Goal: Navigation & Orientation: Find specific page/section

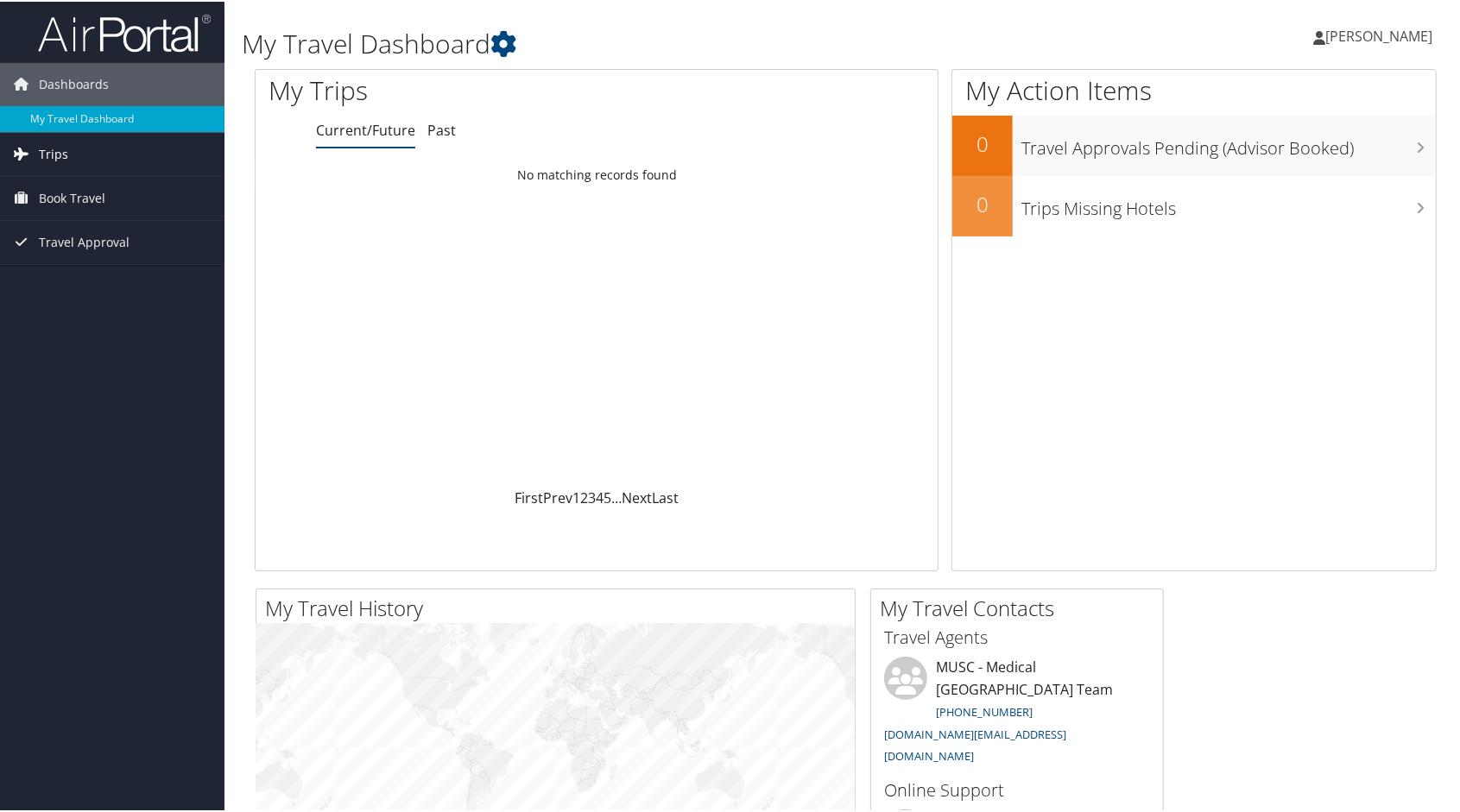
click at [74, 145] on link "Trips" at bounding box center [112, 153] width 224 height 43
click at [59, 149] on span "Trips" at bounding box center [54, 153] width 29 height 43
click at [56, 154] on span "Trips" at bounding box center [54, 153] width 29 height 43
click at [63, 186] on link "Current/Future Trips" at bounding box center [112, 187] width 224 height 25
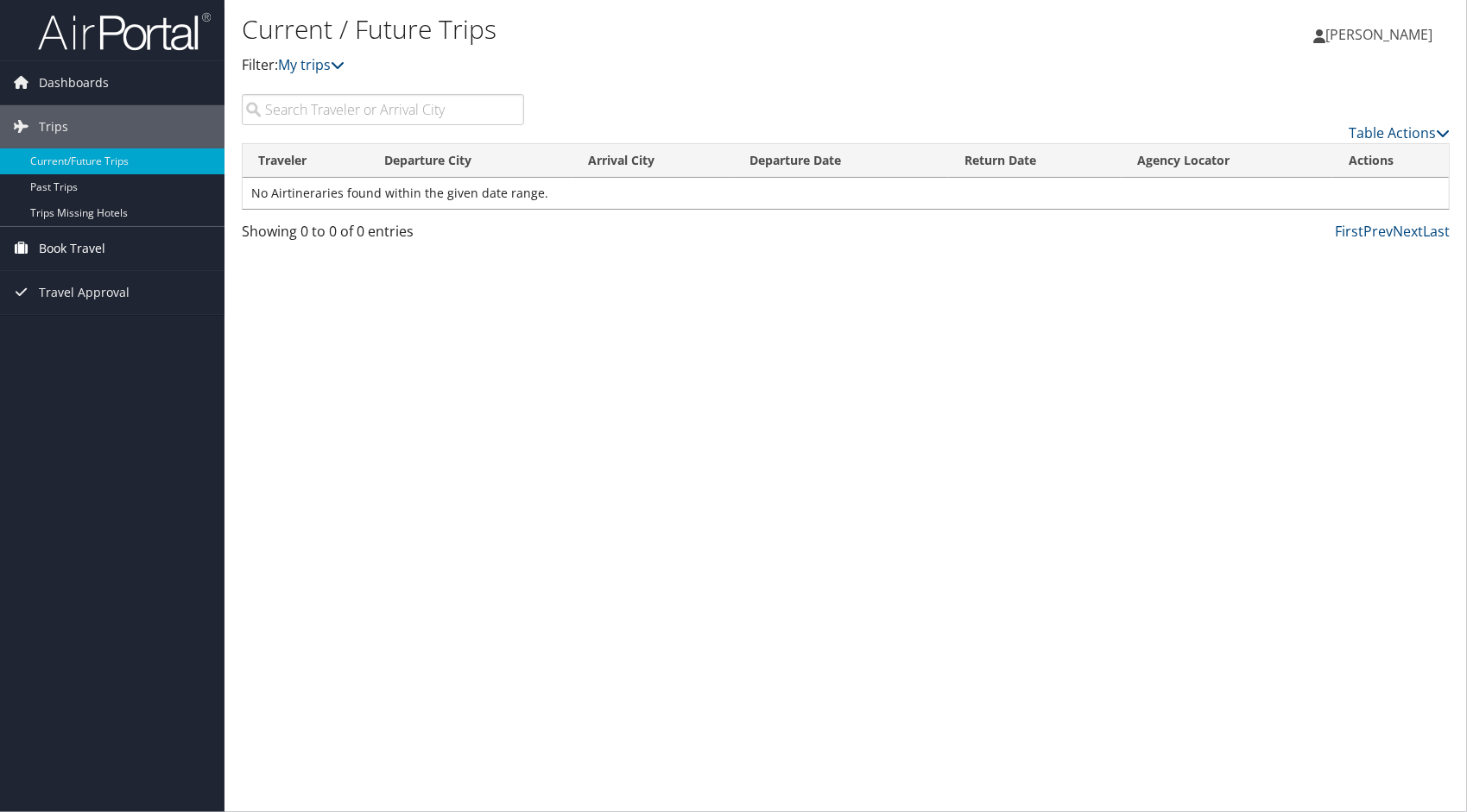
click at [83, 248] on span "Book Travel" at bounding box center [72, 248] width 67 height 43
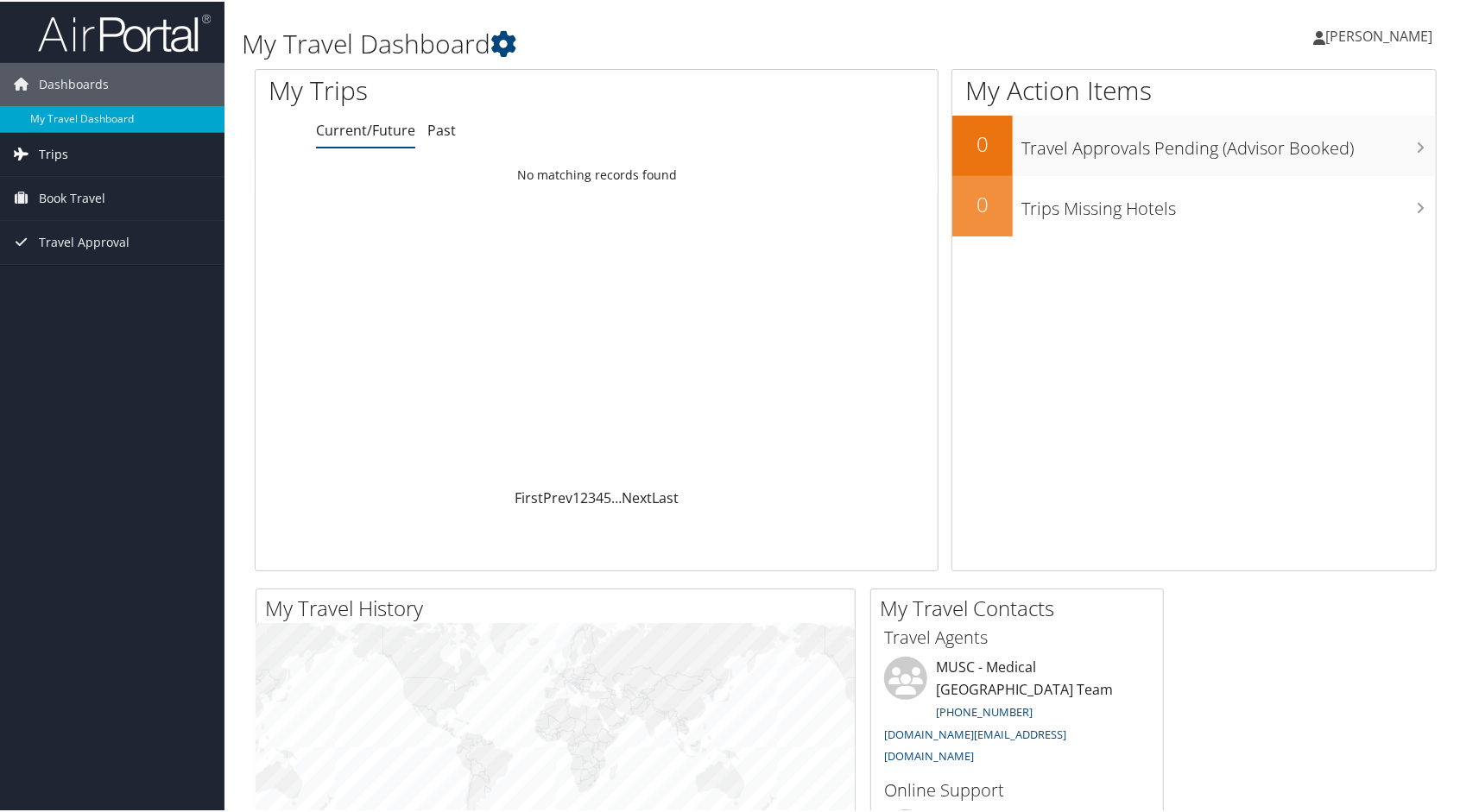
click at [69, 154] on link "Trips" at bounding box center [112, 153] width 224 height 43
click at [72, 183] on link "Current/Future Trips" at bounding box center [112, 187] width 224 height 25
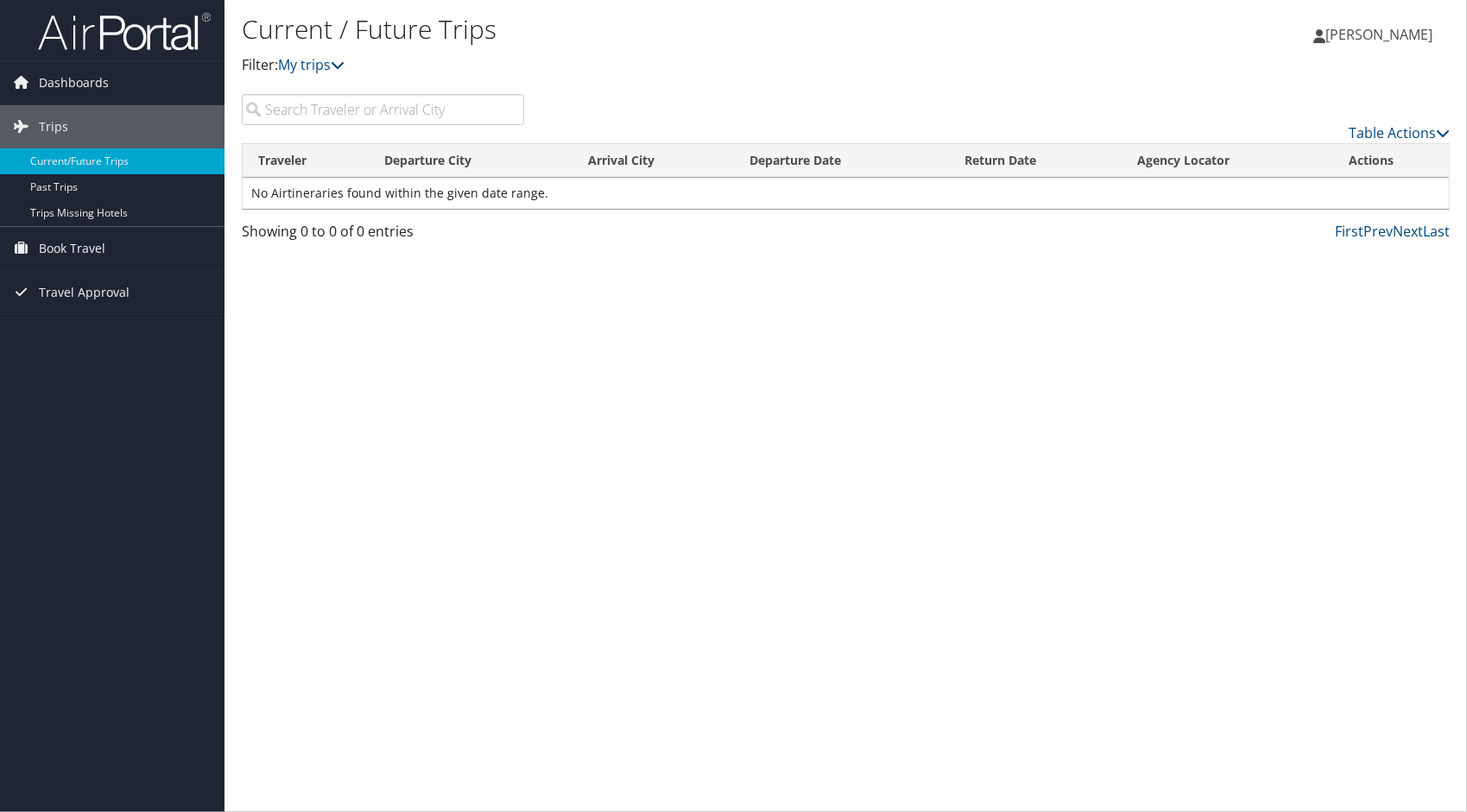
click at [376, 113] on input "search" at bounding box center [383, 110] width 283 height 31
click at [93, 32] on img at bounding box center [124, 30] width 172 height 40
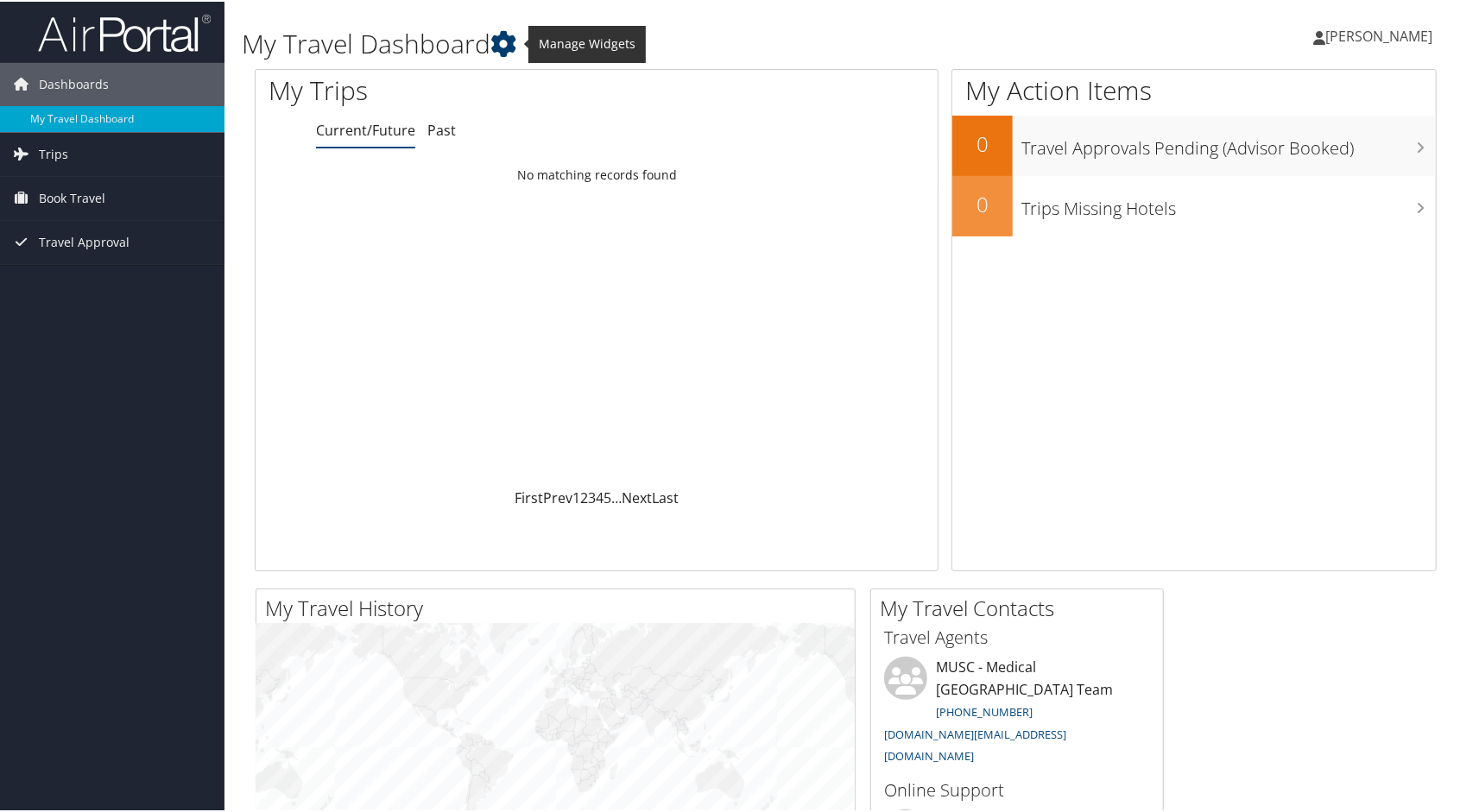
click at [503, 35] on icon at bounding box center [503, 42] width 25 height 25
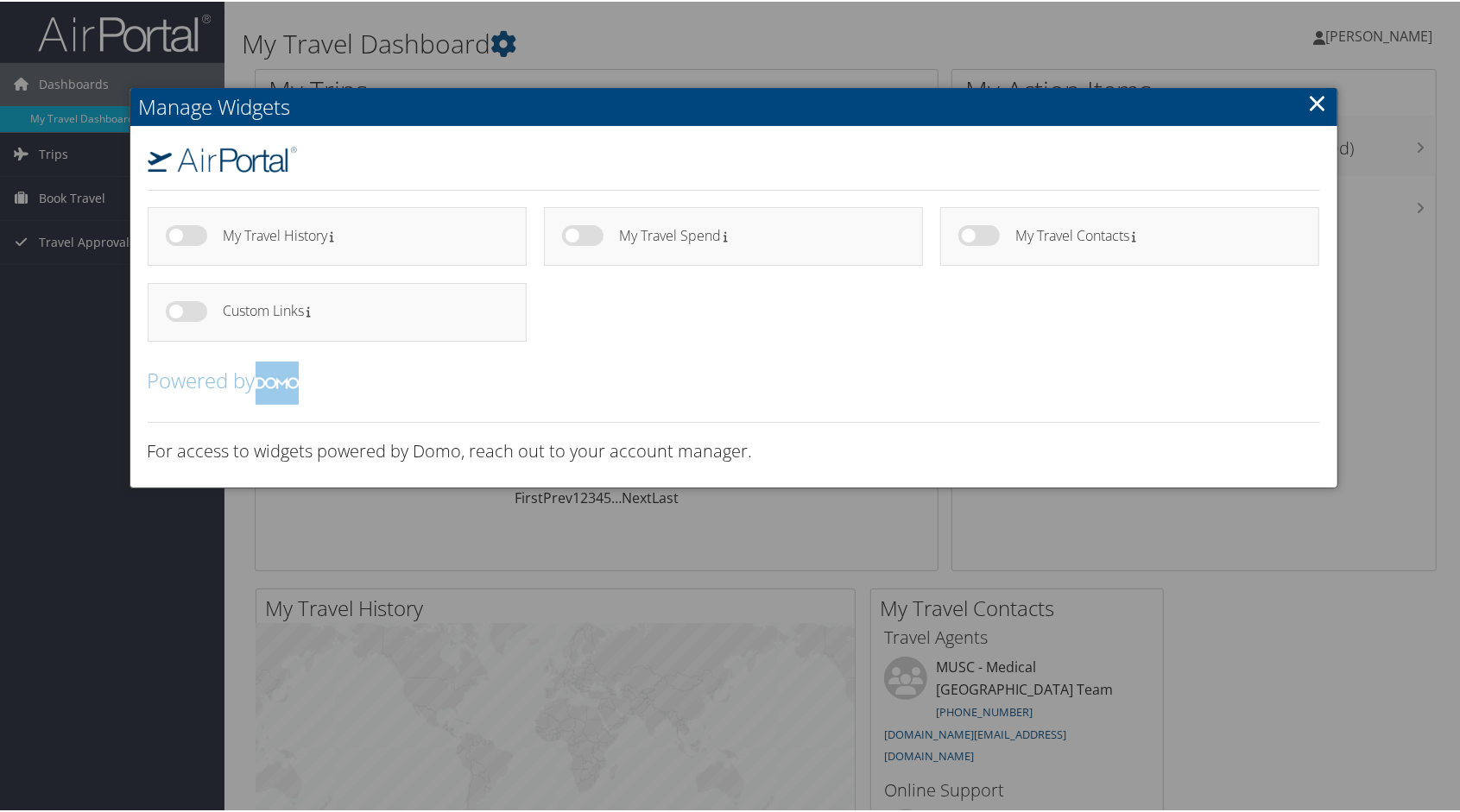
click at [194, 239] on label at bounding box center [186, 234] width 41 height 21
click at [186, 239] on input "checkbox" at bounding box center [179, 236] width 11 height 11
checkbox input "true"
click at [589, 241] on label at bounding box center [582, 234] width 41 height 21
click at [582, 241] on input "checkbox" at bounding box center [575, 236] width 11 height 11
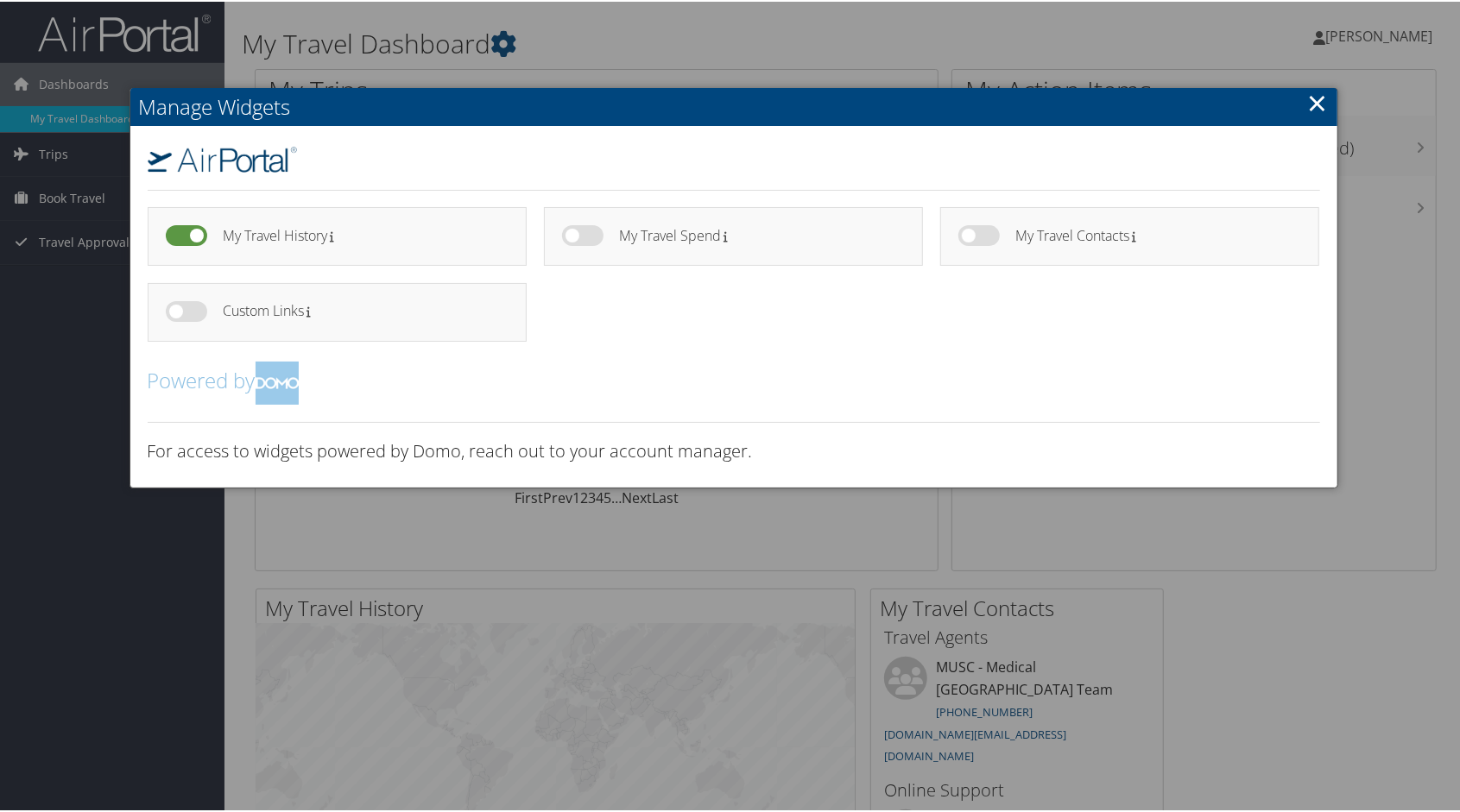
checkbox input "true"
click at [973, 236] on label at bounding box center [979, 234] width 41 height 21
click at [973, 236] on input "checkbox" at bounding box center [972, 236] width 11 height 11
checkbox input "true"
click at [1318, 104] on link "×" at bounding box center [1318, 101] width 20 height 34
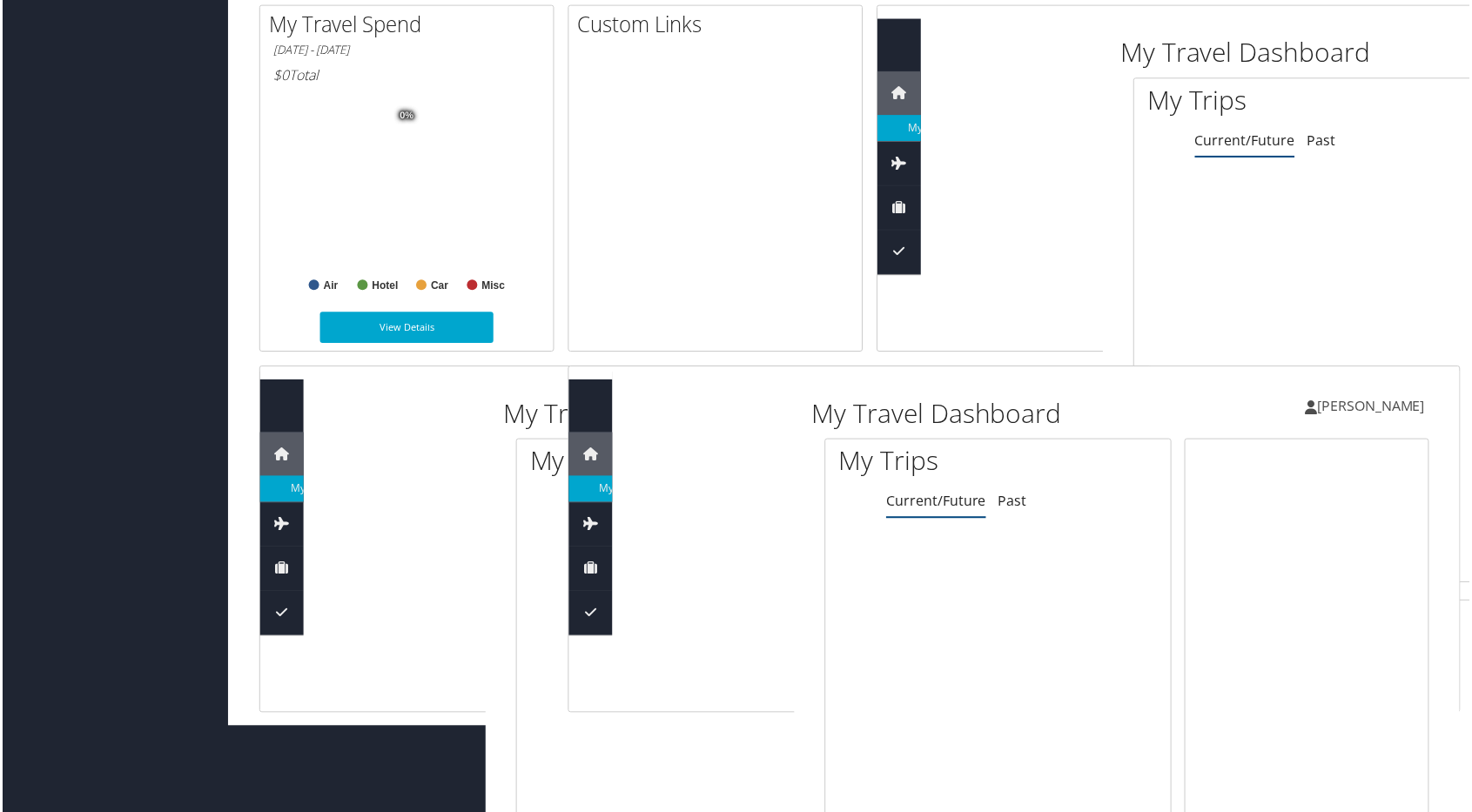
scroll to position [0, 16]
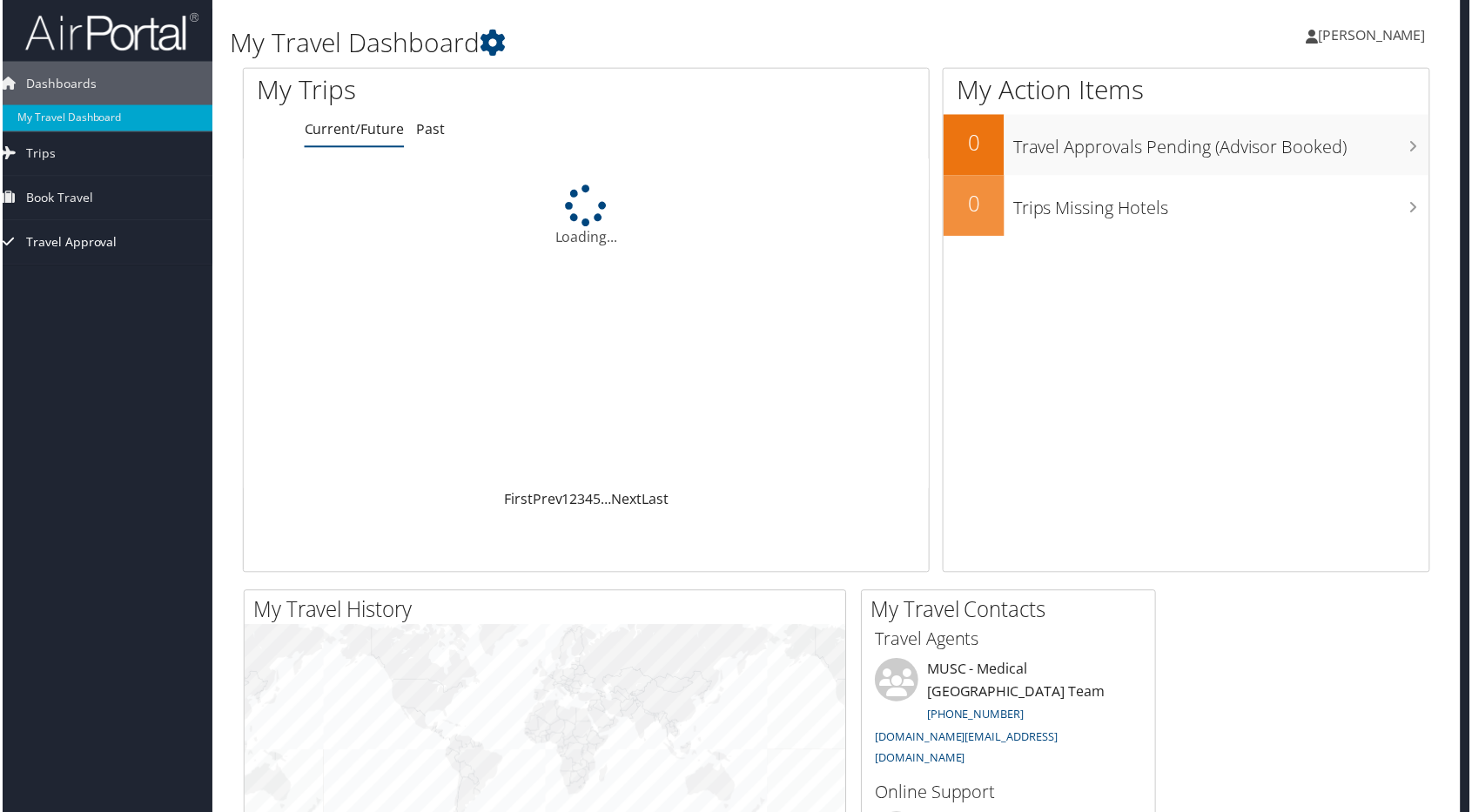
click at [55, 242] on span "Travel Approval" at bounding box center [69, 243] width 92 height 43
